Goal: Task Accomplishment & Management: Complete application form

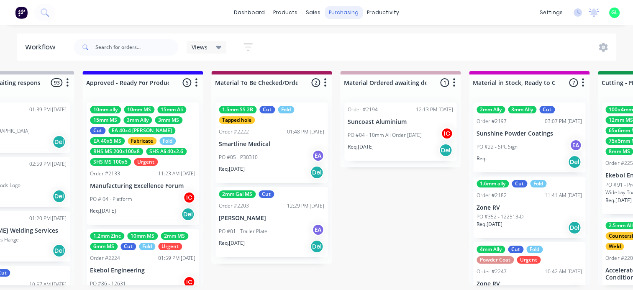
scroll to position [26, 0]
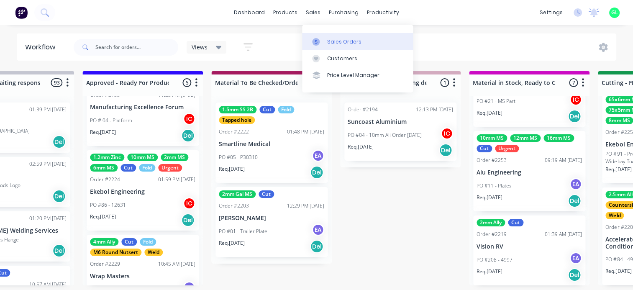
click at [323, 33] on link "Sales Orders" at bounding box center [357, 41] width 111 height 17
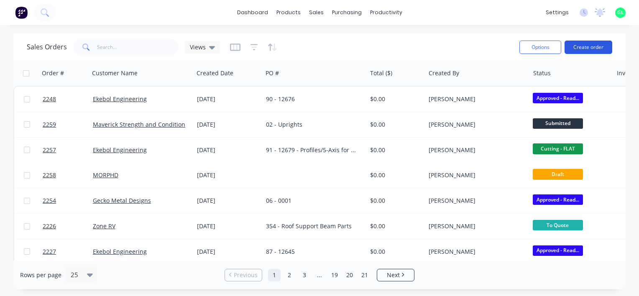
click at [595, 46] on button "Create order" at bounding box center [588, 47] width 48 height 13
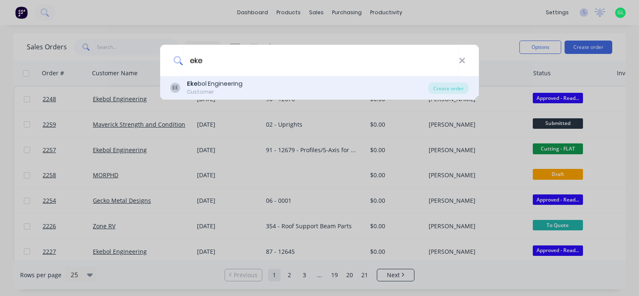
type input "eke"
click at [224, 91] on div "Customer" at bounding box center [215, 92] width 56 height 8
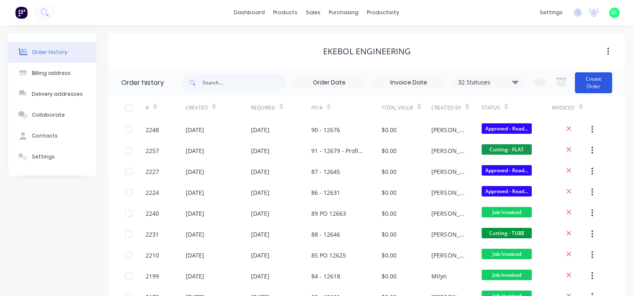
click at [597, 81] on button "Create Order" at bounding box center [592, 82] width 37 height 21
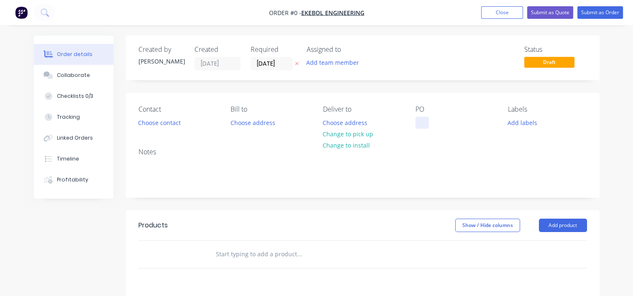
click at [417, 119] on div at bounding box center [421, 123] width 13 height 12
paste div
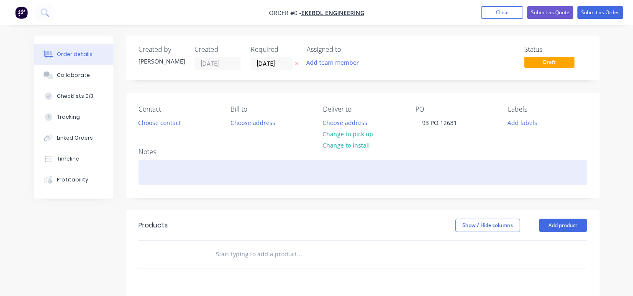
click at [167, 168] on div "Order details Collaborate Checklists 0/3 Tracking Linked Orders Timeline Profit…" at bounding box center [317, 259] width 582 height 446
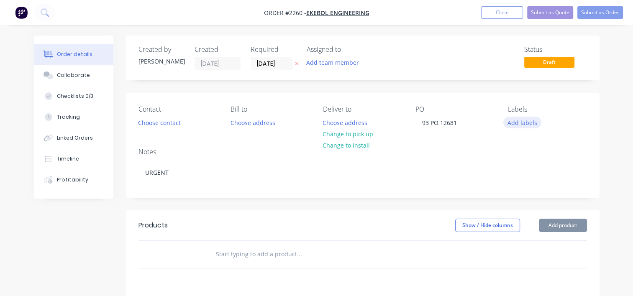
click at [524, 122] on button "Add labels" at bounding box center [522, 122] width 38 height 11
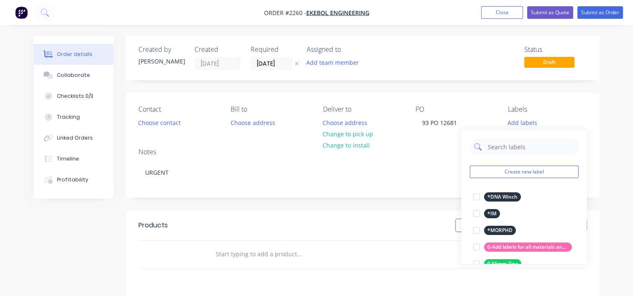
drag, startPoint x: 515, startPoint y: 146, endPoint x: 514, endPoint y: 138, distance: 7.6
click at [515, 146] on input "text" at bounding box center [529, 146] width 87 height 17
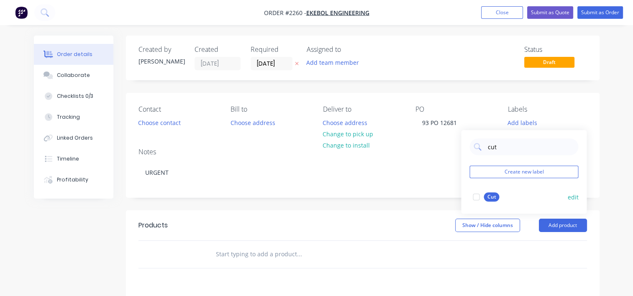
click at [476, 199] on div at bounding box center [475, 197] width 17 height 17
click at [492, 142] on input "cut" at bounding box center [529, 143] width 87 height 17
click at [475, 194] on div at bounding box center [475, 193] width 17 height 17
click at [491, 145] on input "fol" at bounding box center [529, 143] width 87 height 17
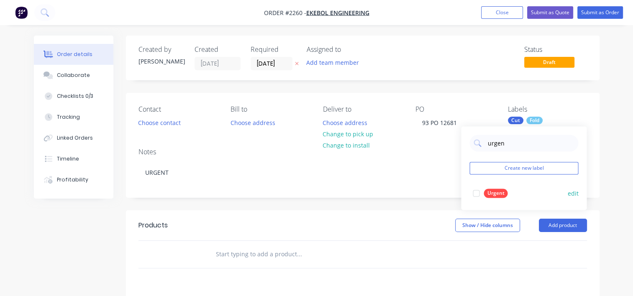
click at [475, 195] on div at bounding box center [475, 193] width 17 height 17
click at [497, 145] on input "urgen" at bounding box center [529, 143] width 87 height 17
click at [497, 140] on input "urgen" at bounding box center [529, 143] width 87 height 17
click at [496, 143] on input "urgen" at bounding box center [529, 143] width 87 height 17
click at [501, 143] on input "10ms ms" at bounding box center [529, 143] width 87 height 17
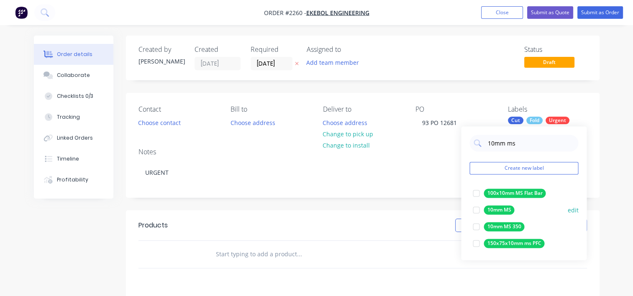
click at [474, 211] on div at bounding box center [475, 209] width 17 height 17
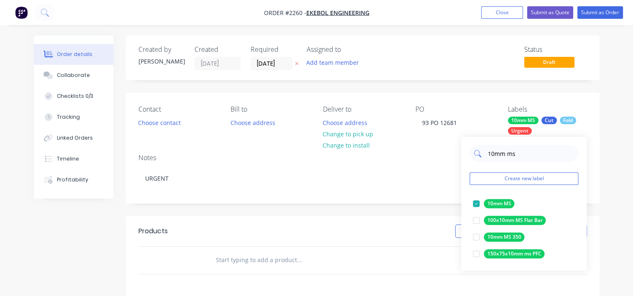
click at [495, 154] on input "10mm ms" at bounding box center [529, 153] width 87 height 17
click at [477, 237] on div at bounding box center [475, 237] width 17 height 17
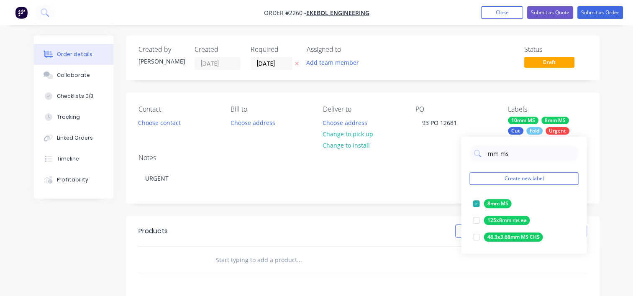
type input "6mm ms"
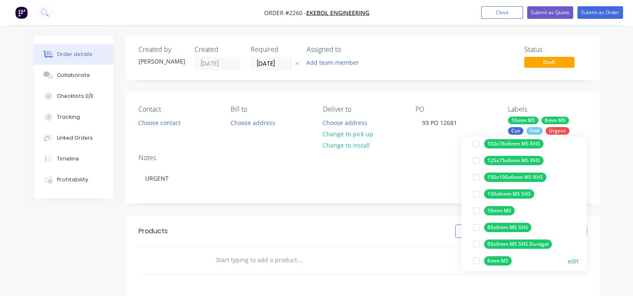
scroll to position [84, 0]
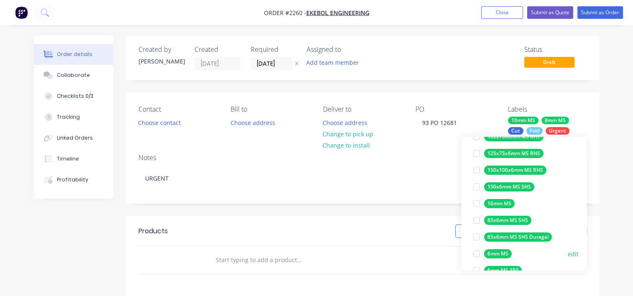
click at [475, 253] on div at bounding box center [475, 253] width 17 height 17
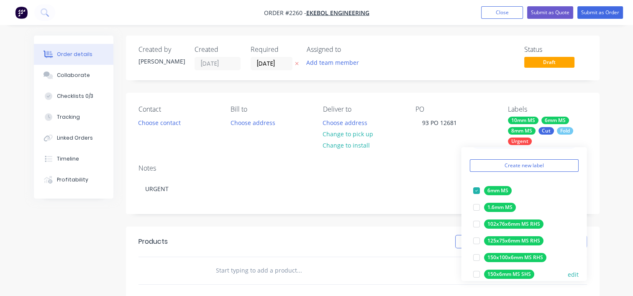
scroll to position [42, 0]
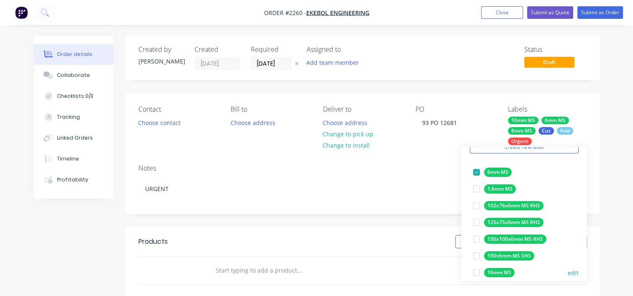
click at [477, 273] on div at bounding box center [475, 272] width 17 height 17
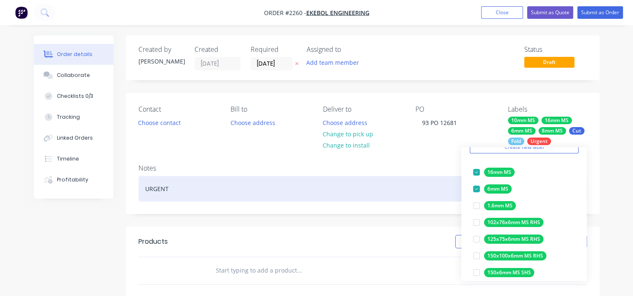
click at [385, 192] on div "URGENT" at bounding box center [362, 189] width 448 height 26
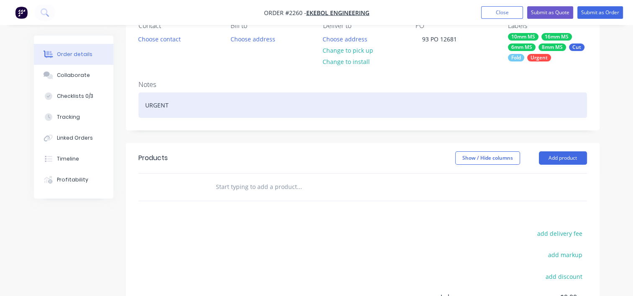
scroll to position [0, 0]
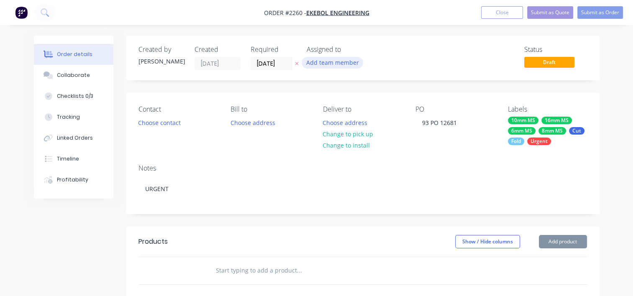
click at [319, 62] on button "Add team member" at bounding box center [331, 62] width 61 height 11
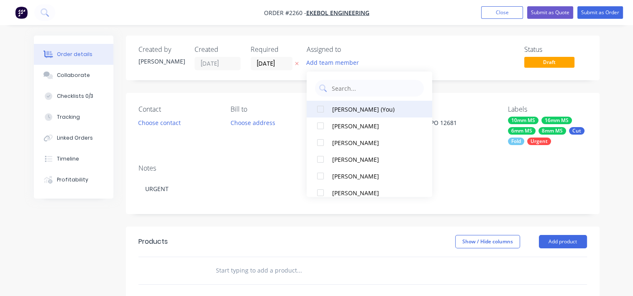
click at [331, 112] on button "Greg Lyall (You)" at bounding box center [368, 109] width 125 height 17
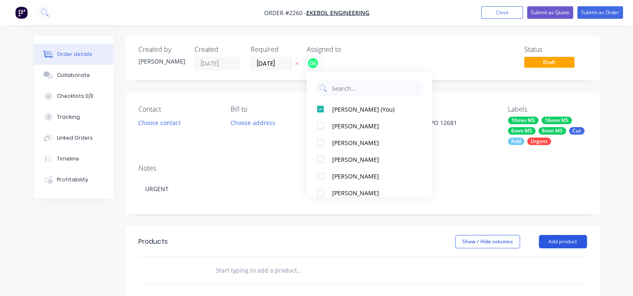
click at [559, 243] on button "Add product" at bounding box center [562, 241] width 48 height 13
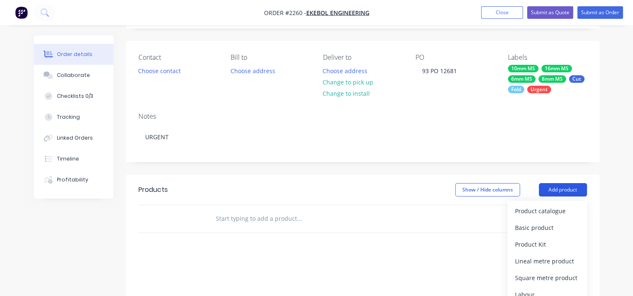
scroll to position [167, 0]
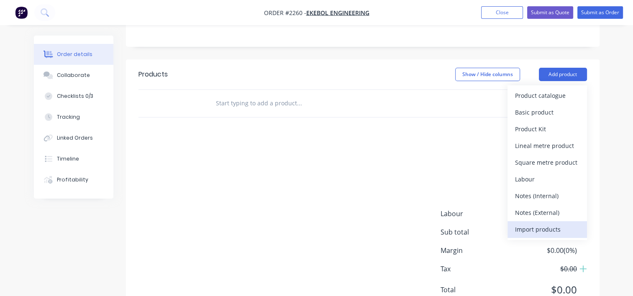
click at [535, 230] on div "Import products" at bounding box center [547, 229] width 64 height 12
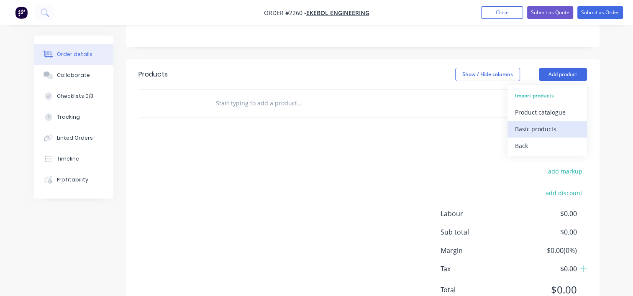
click at [525, 132] on div "Basic products" at bounding box center [547, 129] width 64 height 12
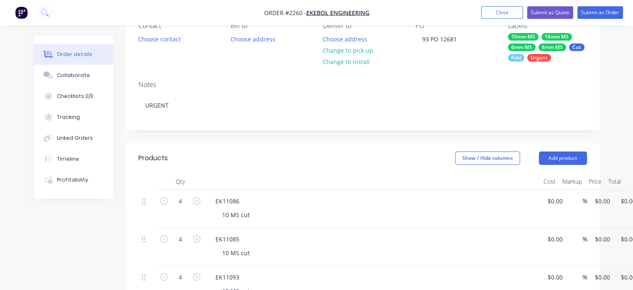
scroll to position [0, 0]
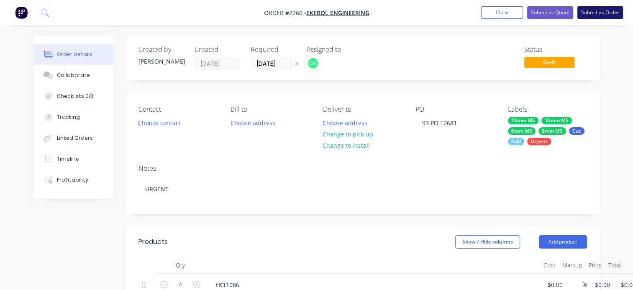
click at [610, 13] on button "Submit as Order" at bounding box center [600, 12] width 46 height 13
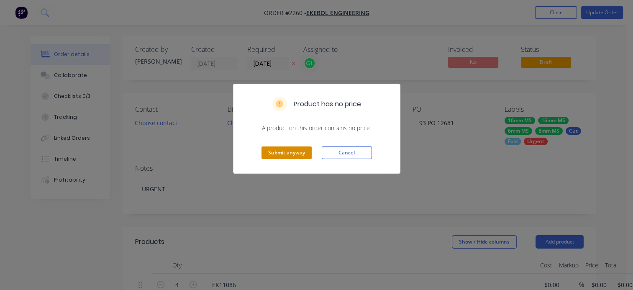
click at [293, 152] on button "Submit anyway" at bounding box center [286, 152] width 50 height 13
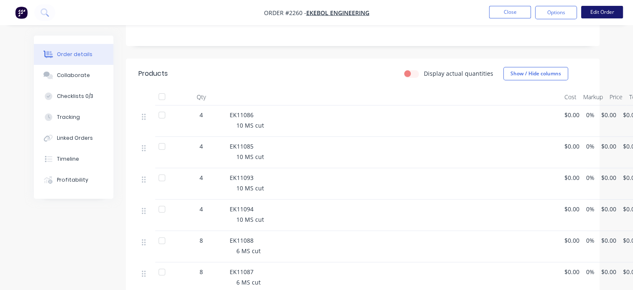
scroll to position [42, 0]
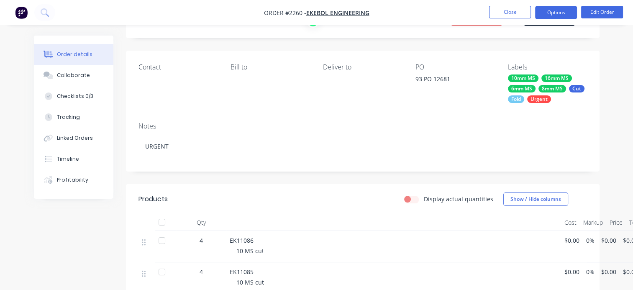
click at [552, 13] on button "Options" at bounding box center [556, 12] width 42 height 13
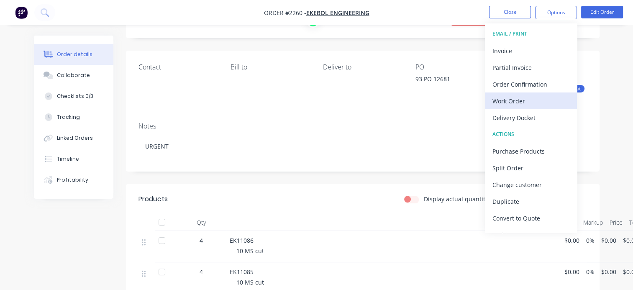
click at [516, 102] on div "Work Order" at bounding box center [530, 101] width 77 height 12
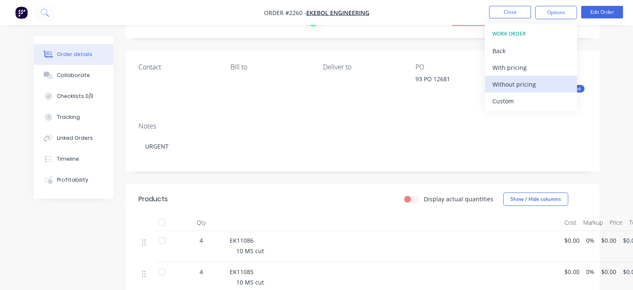
click at [510, 85] on div "Without pricing" at bounding box center [530, 84] width 77 height 12
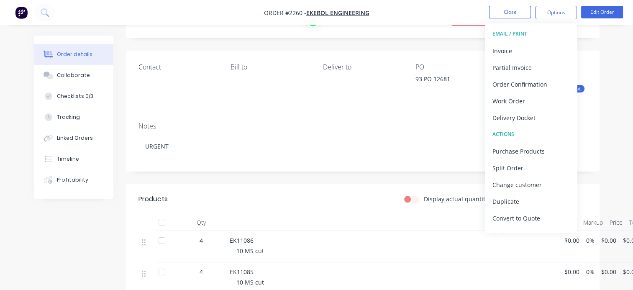
click at [343, 105] on div "Contact Bill to Deliver to PO 93 PO 12681 Labels 10mm MS 16mm MS 6mm MS 8mm MS …" at bounding box center [362, 83] width 473 height 65
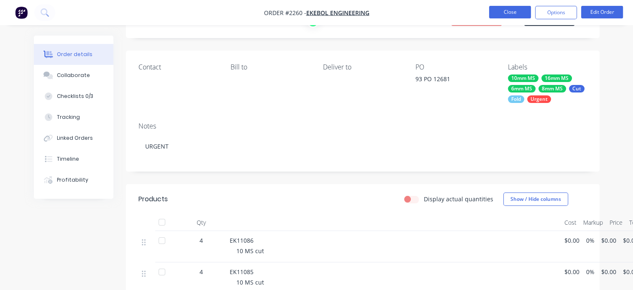
click at [510, 8] on button "Close" at bounding box center [510, 12] width 42 height 13
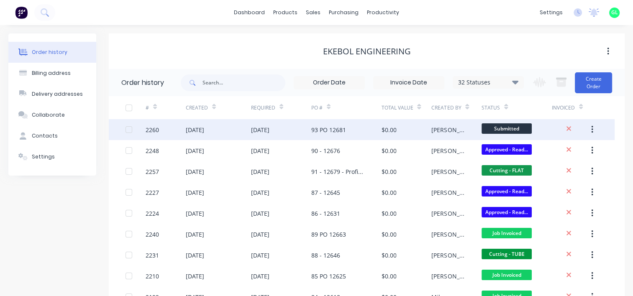
click at [316, 132] on div "93 PO 12681" at bounding box center [328, 129] width 35 height 9
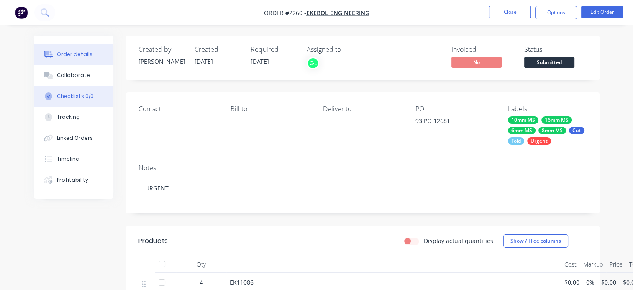
click at [80, 94] on div "Checklists 0/0" at bounding box center [75, 96] width 37 height 8
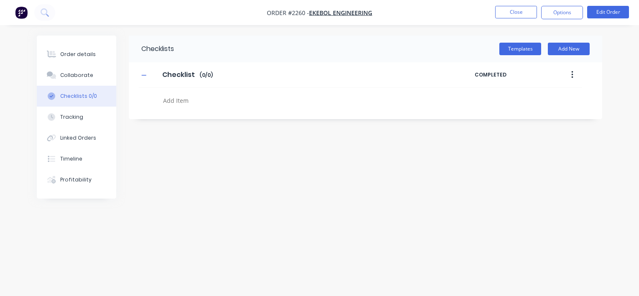
click at [179, 102] on textarea at bounding box center [298, 100] width 277 height 12
type textarea "x"
type textarea "P"
type textarea "x"
type textarea "PO"
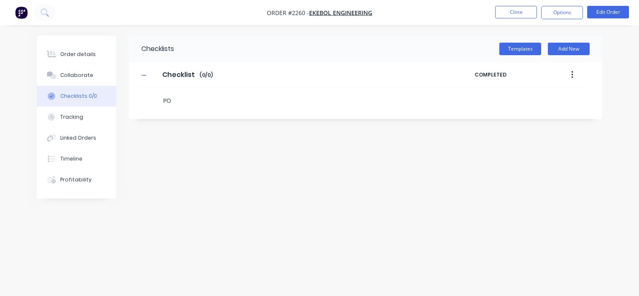
type textarea "x"
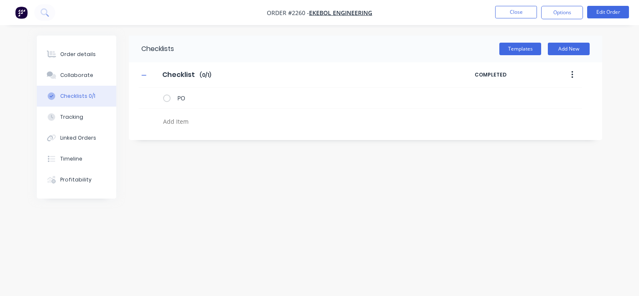
type textarea "x"
type textarea "C"
type textarea "x"
type textarea "Cu"
type textarea "x"
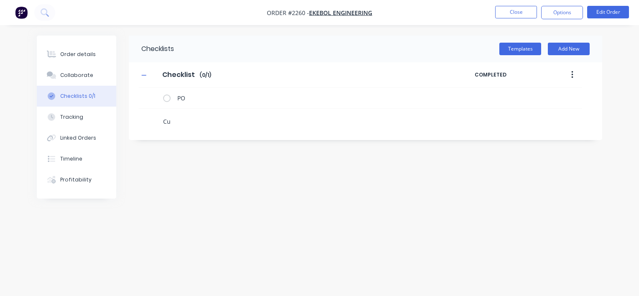
type textarea "Cut"
type textarea "x"
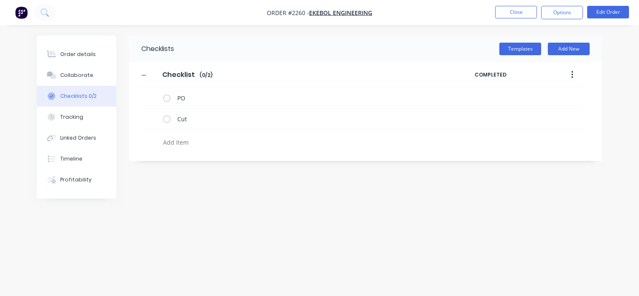
type textarea "x"
type textarea "F"
type textarea "x"
type textarea "Fo"
type textarea "x"
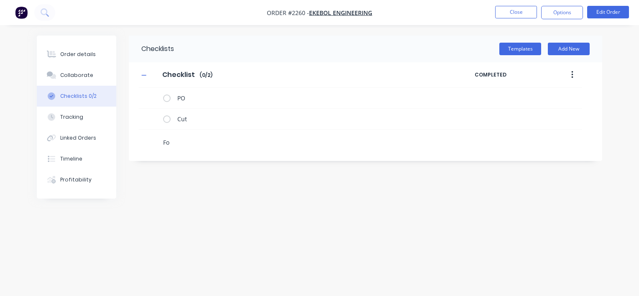
type textarea "Fol"
type textarea "x"
type textarea "Fold"
type textarea "x"
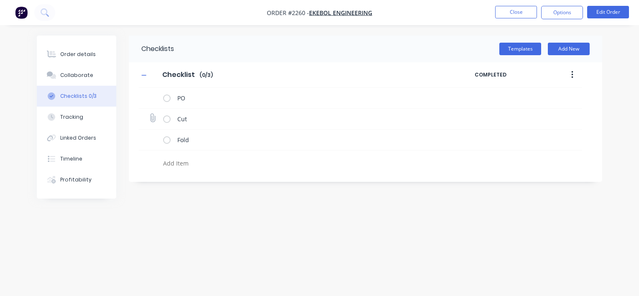
type textarea "x"
click at [151, 119] on icon at bounding box center [152, 117] width 11 height 11
click at [149, 114] on input "file" at bounding box center [149, 114] width 0 height 0
click at [152, 95] on icon at bounding box center [152, 97] width 11 height 11
click at [149, 93] on input "file" at bounding box center [149, 93] width 0 height 0
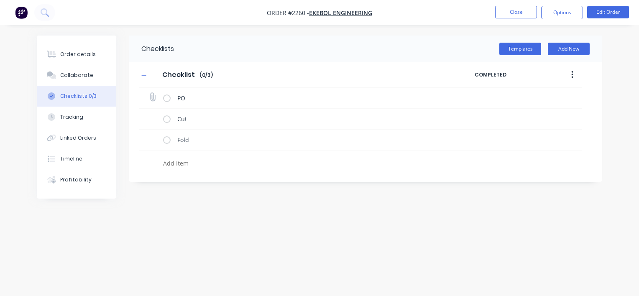
type input "C:\fakepath\PO Print_EKEBOL - 12681.pdf"
type textarea "x"
click at [154, 139] on icon at bounding box center [152, 138] width 11 height 11
click at [149, 135] on input "file" at bounding box center [149, 135] width 0 height 0
type input "C:\fakepath\EK11089-A.pdf"
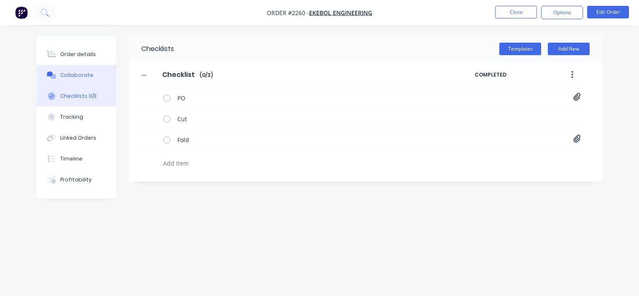
click at [85, 74] on div "Collaborate" at bounding box center [76, 75] width 33 height 8
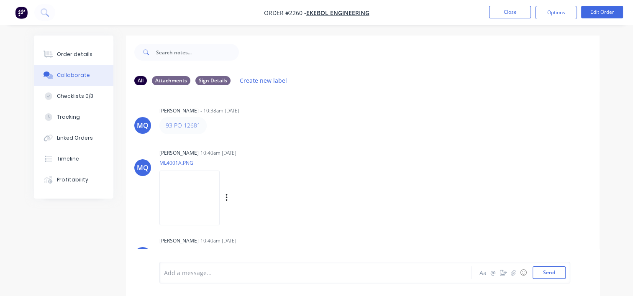
click at [199, 196] on img at bounding box center [189, 198] width 60 height 55
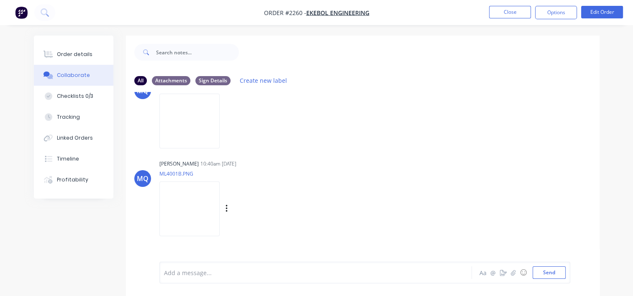
scroll to position [89, 0]
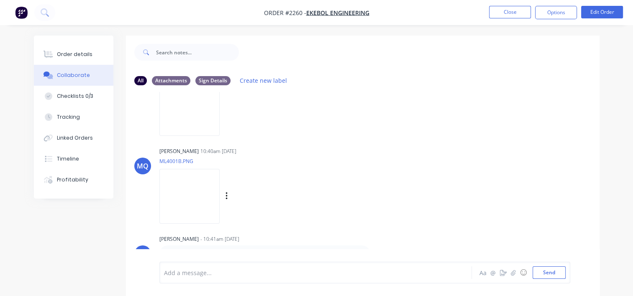
click at [201, 201] on img at bounding box center [189, 196] width 60 height 55
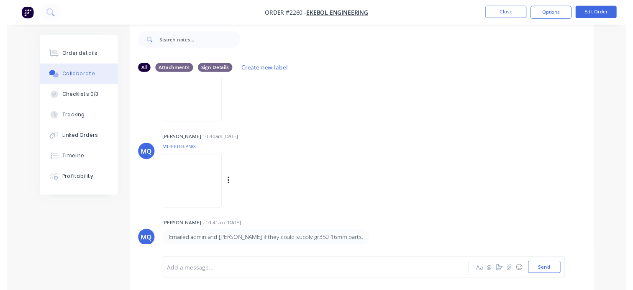
scroll to position [0, 0]
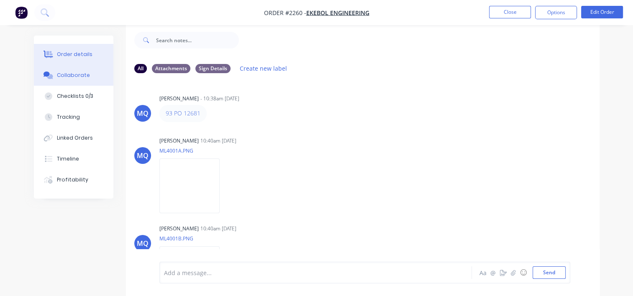
click at [84, 55] on div "Order details" at bounding box center [75, 55] width 36 height 8
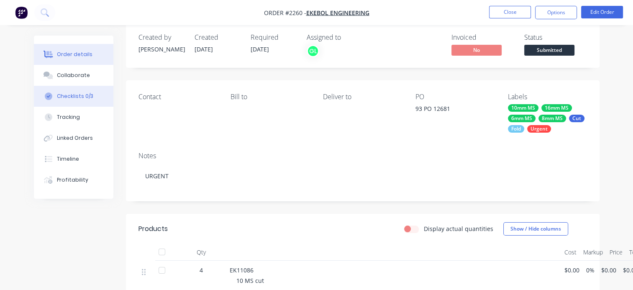
click at [80, 101] on button "Checklists 0/3" at bounding box center [73, 96] width 79 height 21
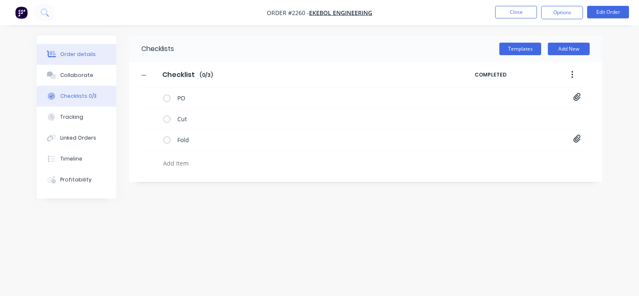
click at [65, 48] on button "Order details" at bounding box center [76, 54] width 79 height 21
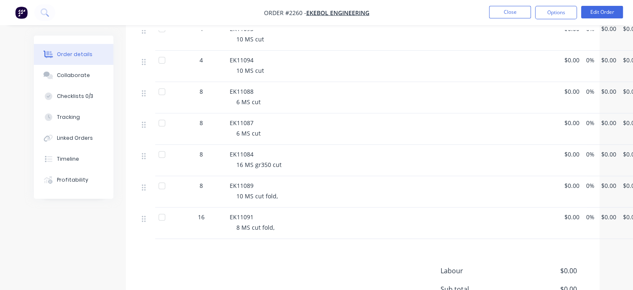
scroll to position [334, 0]
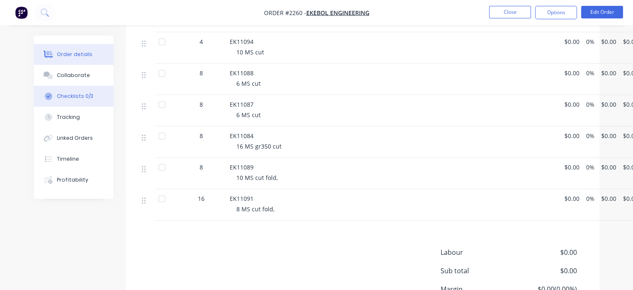
click at [80, 92] on div "Checklists 0/3" at bounding box center [75, 96] width 36 height 8
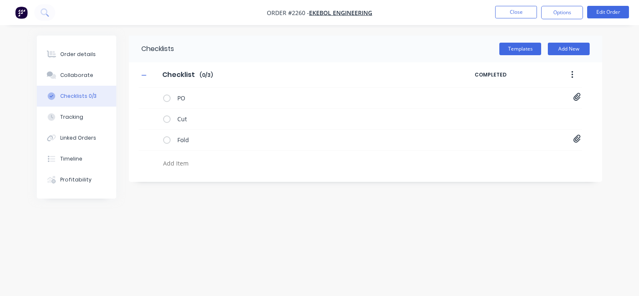
click at [185, 161] on textarea at bounding box center [298, 163] width 277 height 12
type textarea "x"
type textarea "B"
type textarea "x"
type textarea "Bo"
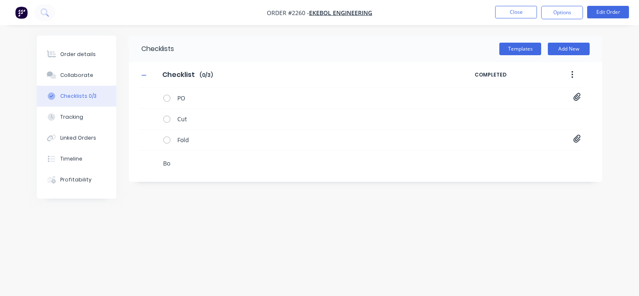
type textarea "x"
type textarea "Bom"
type textarea "x"
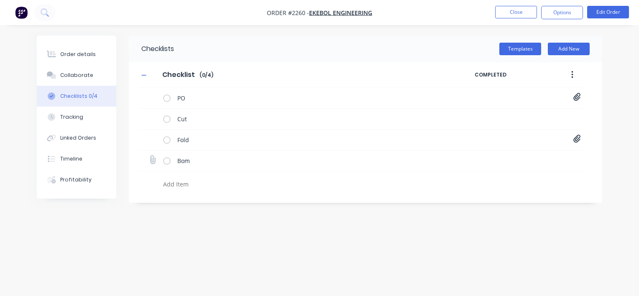
type textarea "x"
click at [152, 156] on icon at bounding box center [152, 159] width 11 height 11
click at [149, 156] on input "file" at bounding box center [149, 156] width 0 height 0
type input "C:\fakepath\PS + DS FORKHOLDER STEPPED LOW BOM.xlsx"
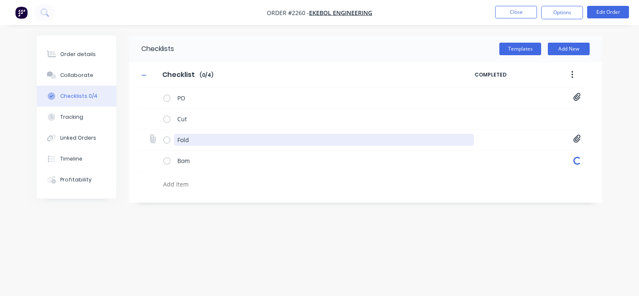
type textarea "x"
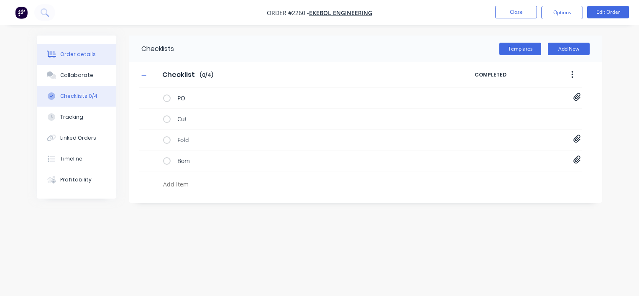
click at [79, 54] on div "Order details" at bounding box center [78, 55] width 36 height 8
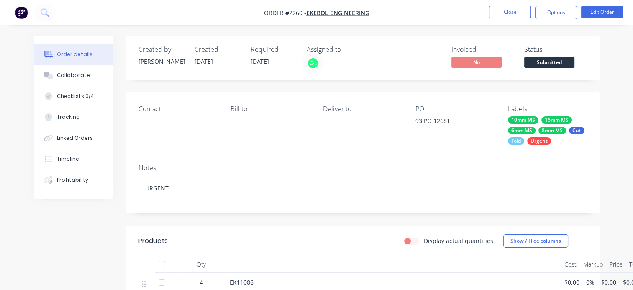
click at [550, 62] on span "Submitted" at bounding box center [549, 62] width 50 height 10
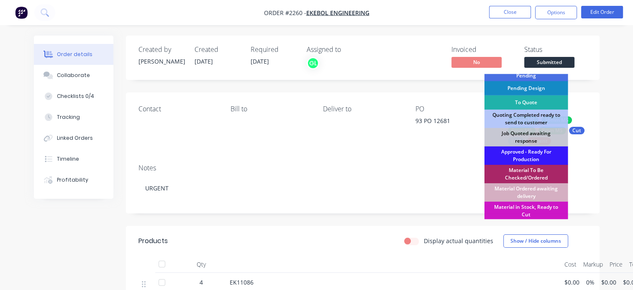
scroll to position [84, 0]
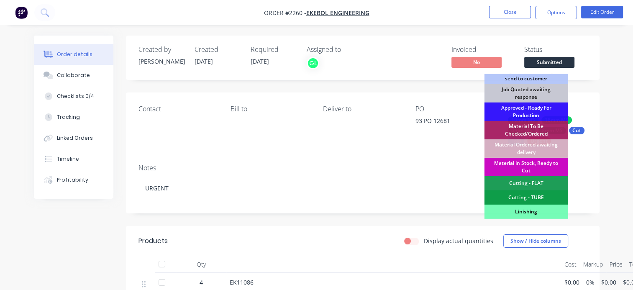
click at [522, 164] on div "Material in Stock, Ready to Cut" at bounding box center [526, 167] width 84 height 18
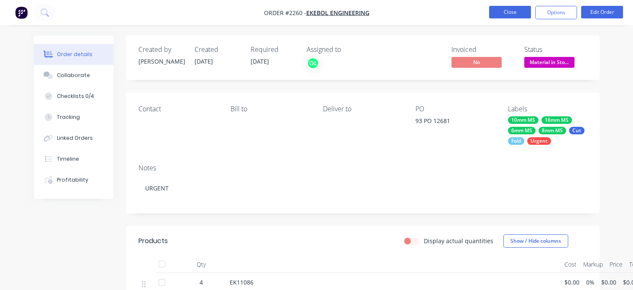
click at [510, 12] on button "Close" at bounding box center [510, 12] width 42 height 13
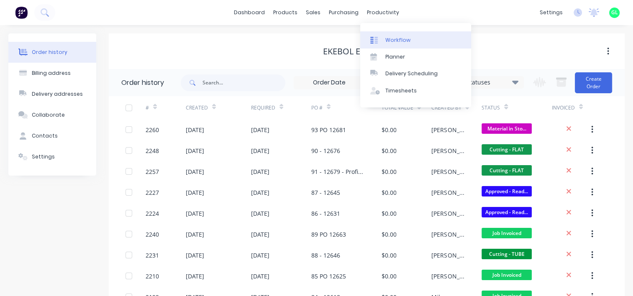
click at [402, 35] on link "Workflow" at bounding box center [415, 39] width 111 height 17
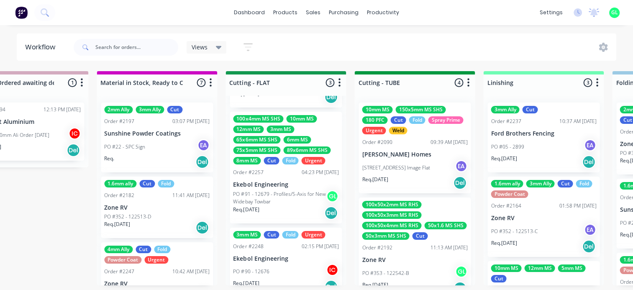
scroll to position [125, 0]
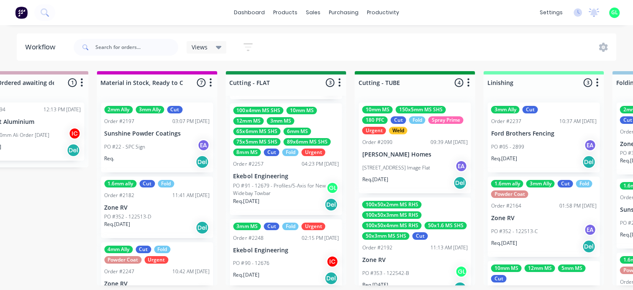
click at [285, 201] on div "Req. 08/09/25 Del" at bounding box center [285, 204] width 105 height 14
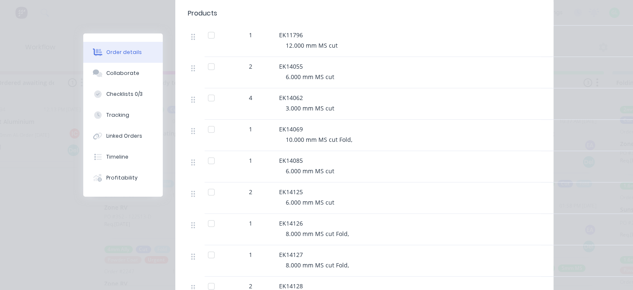
scroll to position [0, 0]
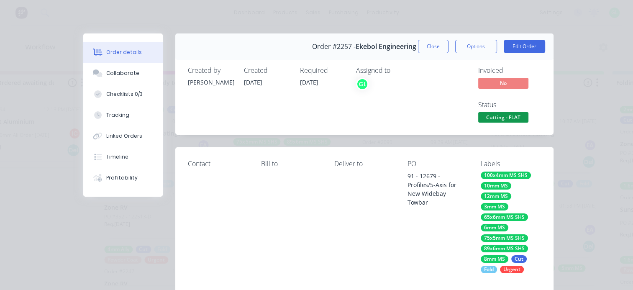
click at [428, 46] on button "Close" at bounding box center [433, 46] width 31 height 13
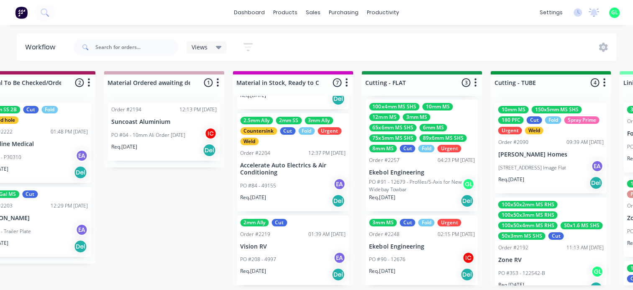
scroll to position [2, 1171]
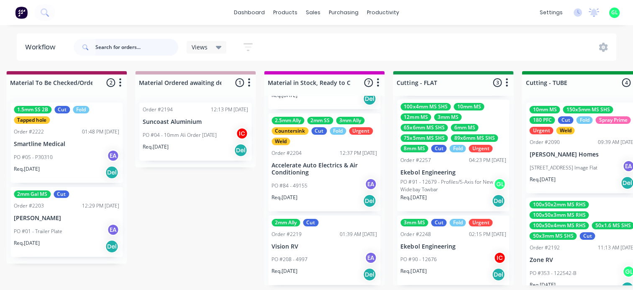
click at [127, 43] on input "text" at bounding box center [136, 47] width 83 height 17
type input "ford"
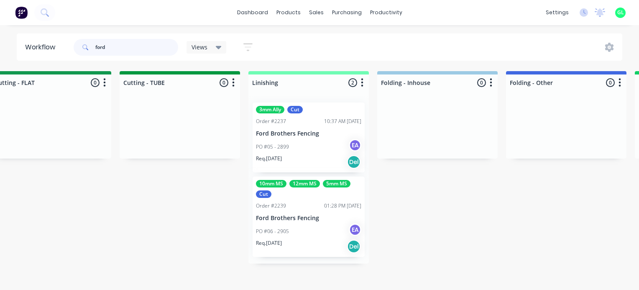
scroll to position [0, 1589]
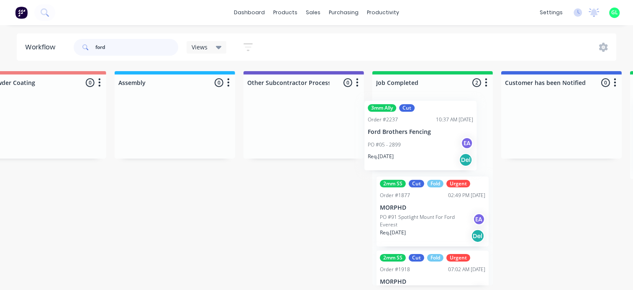
drag, startPoint x: 270, startPoint y: 138, endPoint x: 401, endPoint y: 139, distance: 130.8
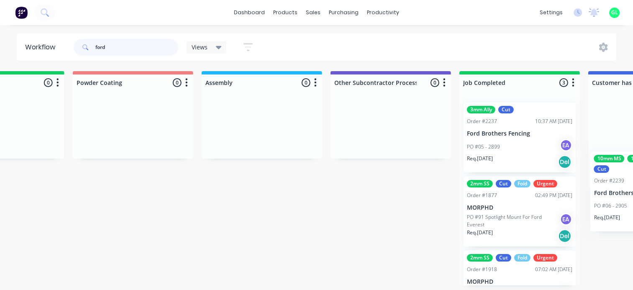
scroll to position [0, 2353]
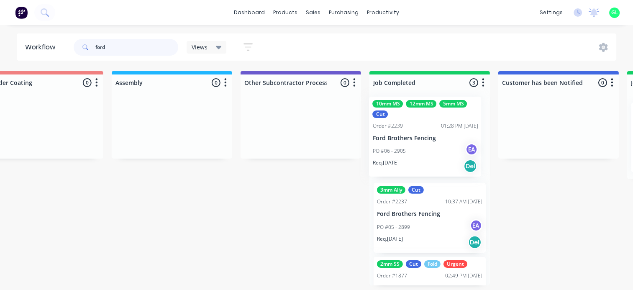
drag, startPoint x: 191, startPoint y: 136, endPoint x: 417, endPoint y: 130, distance: 226.7
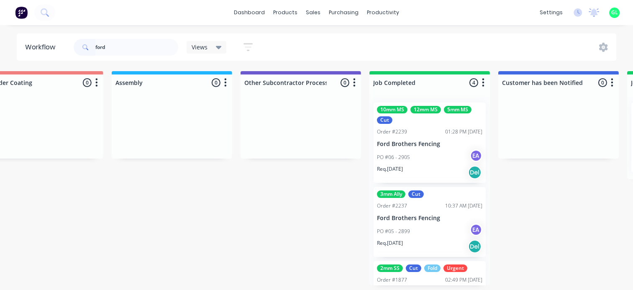
click at [419, 150] on div "PO #06 - 2905 EA" at bounding box center [429, 157] width 105 height 16
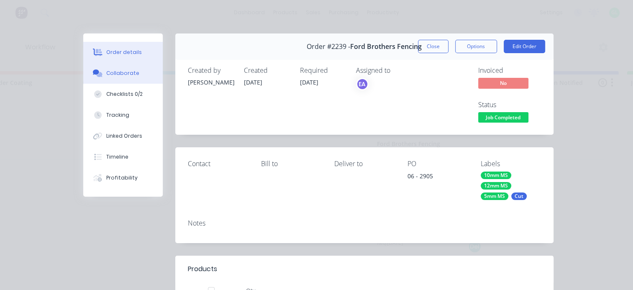
click at [125, 74] on div "Collaborate" at bounding box center [122, 73] width 33 height 8
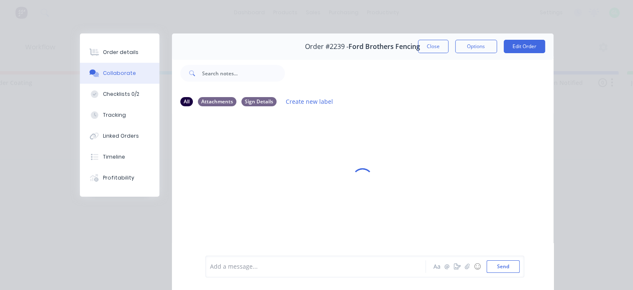
click at [242, 265] on div at bounding box center [317, 266] width 215 height 9
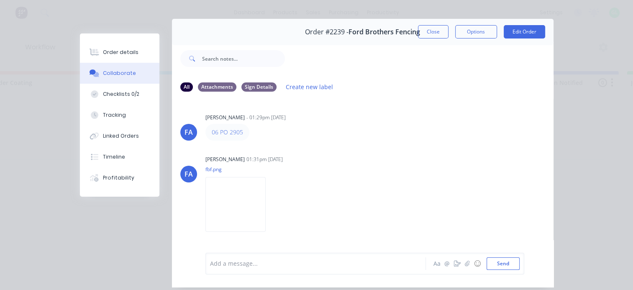
scroll to position [0, 0]
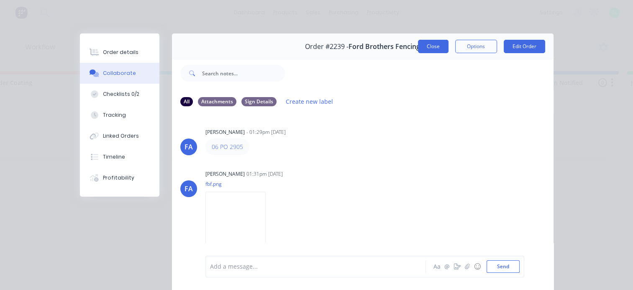
click at [428, 45] on button "Close" at bounding box center [433, 46] width 31 height 13
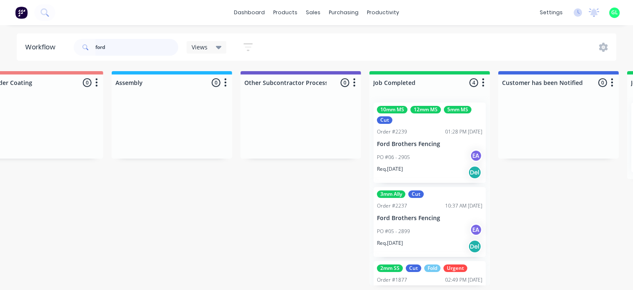
click at [99, 48] on input "ford" at bounding box center [136, 47] width 83 height 17
type input "\"
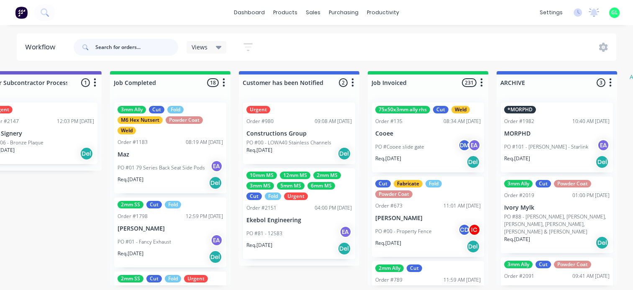
scroll to position [0, 2558]
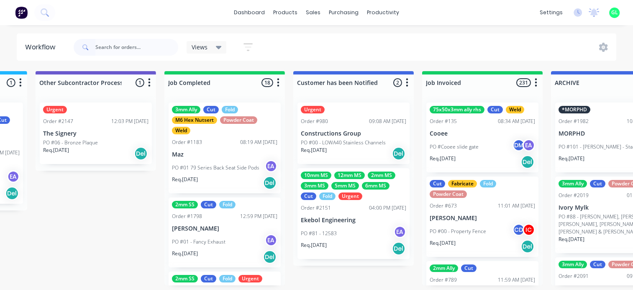
click at [277, 87] on icon "button" at bounding box center [278, 82] width 3 height 10
click at [234, 140] on button "Sort By" at bounding box center [241, 142] width 84 height 14
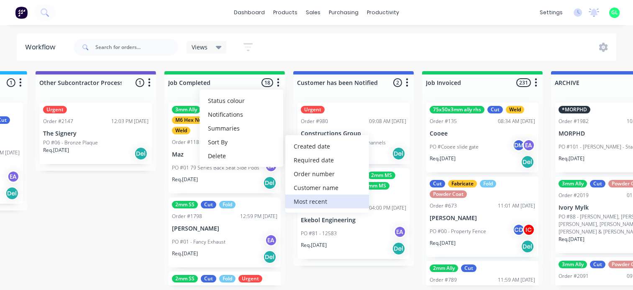
click at [319, 201] on recent "Most recent" at bounding box center [327, 201] width 84 height 14
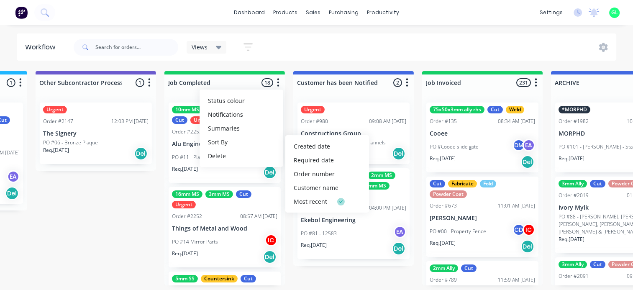
click at [279, 82] on button "button" at bounding box center [278, 83] width 10 height 10
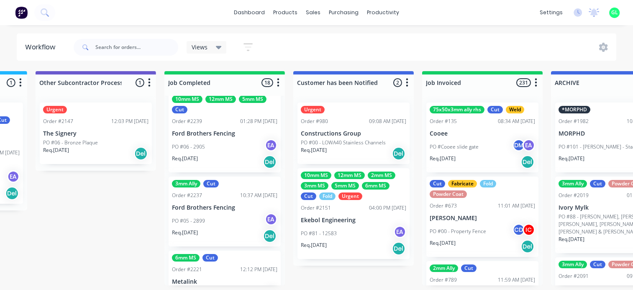
scroll to position [293, 0]
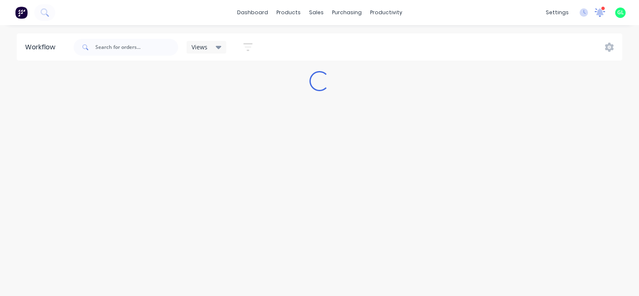
click at [597, 10] on icon at bounding box center [600, 12] width 8 height 8
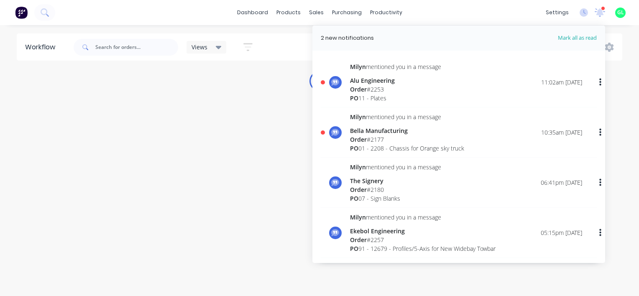
click at [376, 93] on div "Order # 2253" at bounding box center [395, 89] width 91 height 9
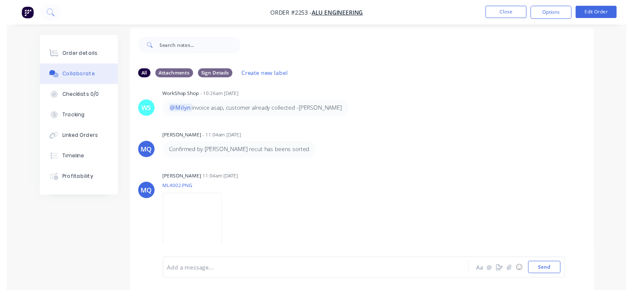
scroll to position [12, 0]
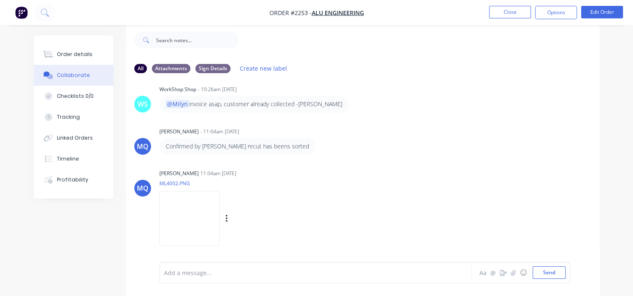
click at [206, 226] on img at bounding box center [189, 218] width 60 height 55
click at [73, 52] on div "Order details" at bounding box center [75, 55] width 36 height 8
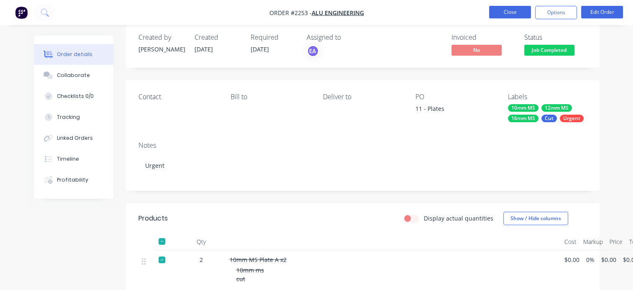
click at [510, 13] on button "Close" at bounding box center [510, 12] width 42 height 13
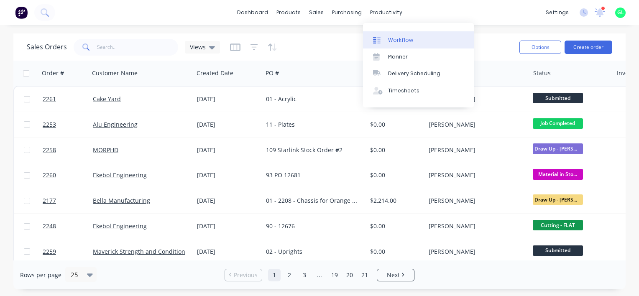
click at [402, 33] on link "Workflow" at bounding box center [418, 39] width 111 height 17
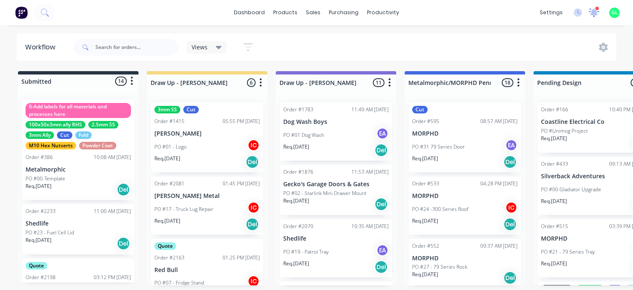
click at [595, 11] on icon at bounding box center [593, 12] width 8 height 8
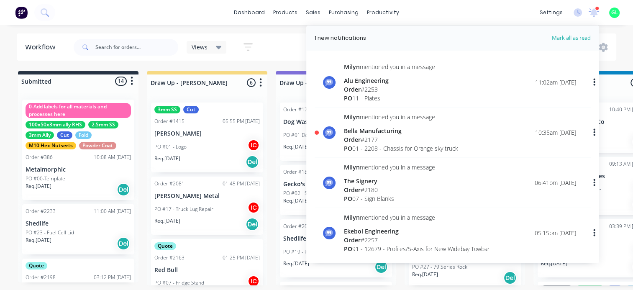
click at [392, 138] on div "Order # 2177" at bounding box center [401, 139] width 114 height 9
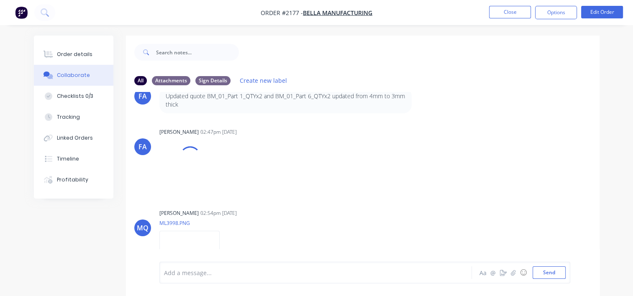
scroll to position [584, 0]
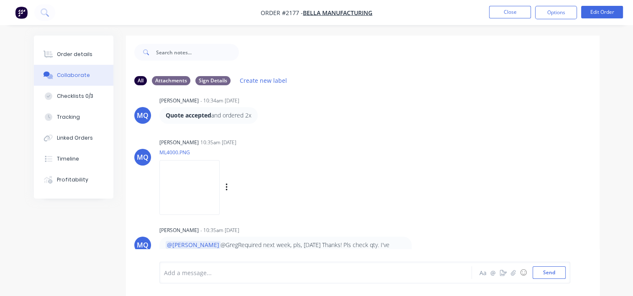
click at [214, 189] on img at bounding box center [189, 187] width 60 height 55
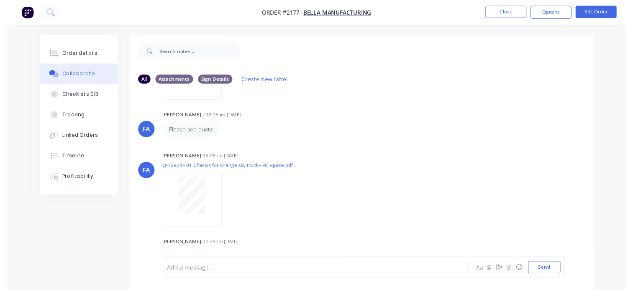
scroll to position [0, 0]
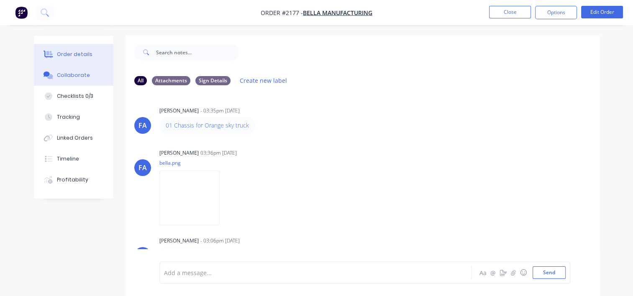
click at [78, 59] on button "Order details" at bounding box center [73, 54] width 79 height 21
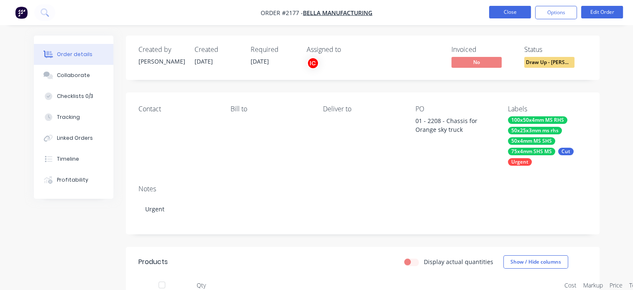
click at [507, 10] on button "Close" at bounding box center [510, 12] width 42 height 13
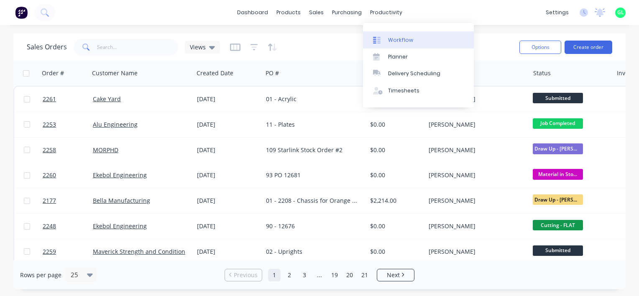
click at [404, 36] on link "Workflow" at bounding box center [418, 39] width 111 height 17
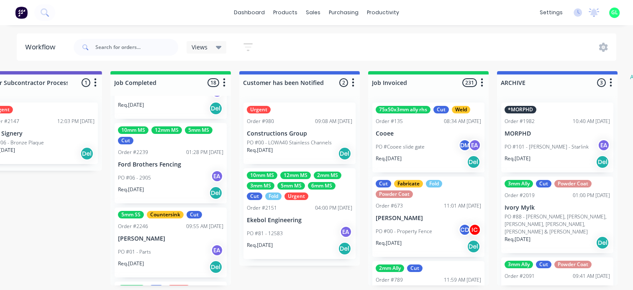
scroll to position [1195, 0]
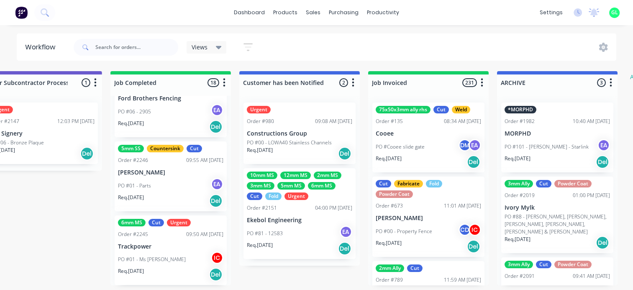
click at [161, 257] on div "PO #01 - Ms Plate IC" at bounding box center [170, 259] width 105 height 16
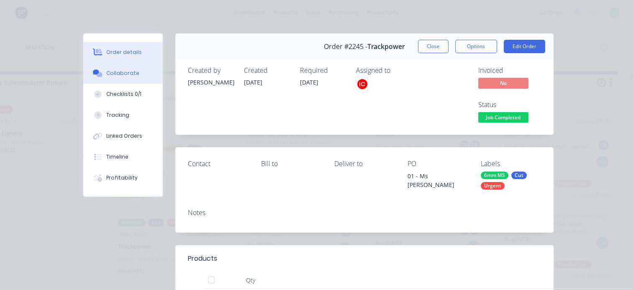
click at [131, 74] on div "Collaborate" at bounding box center [122, 73] width 33 height 8
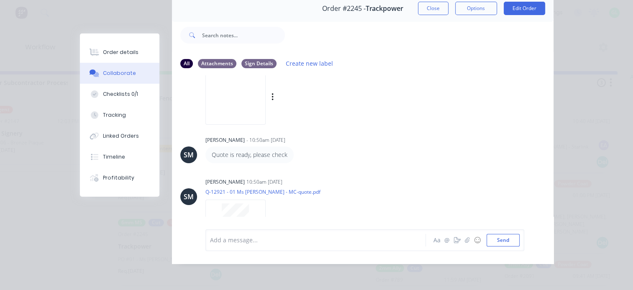
scroll to position [125, 0]
